Goal: Task Accomplishment & Management: Use online tool/utility

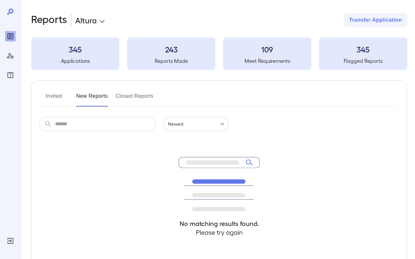
click at [53, 97] on button "Invited" at bounding box center [53, 99] width 29 height 16
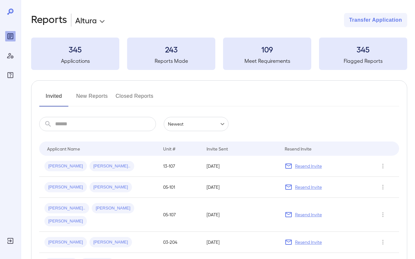
click at [91, 101] on button "New Reports" at bounding box center [92, 99] width 32 height 16
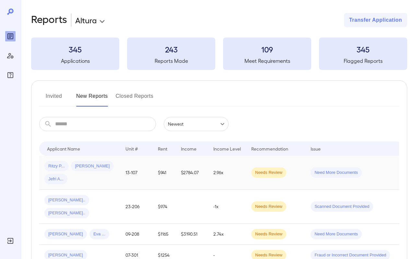
click at [97, 172] on div "Ritzy P... [PERSON_NAME] [PERSON_NAME].." at bounding box center [79, 172] width 71 height 23
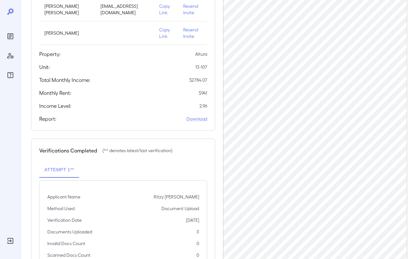
scroll to position [55, 0]
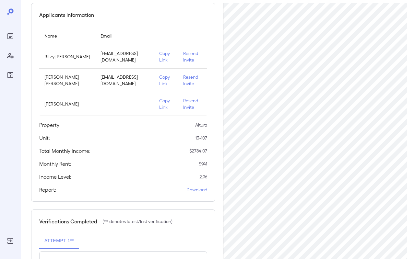
click at [173, 60] on p "Copy Link" at bounding box center [166, 56] width 14 height 13
